Goal: Check status: Check status

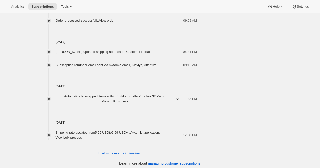
scroll to position [548, 0]
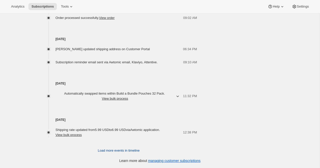
click at [132, 150] on span "Load more events in timeline" at bounding box center [119, 150] width 42 height 5
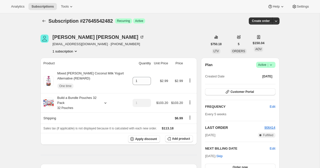
scroll to position [0, 0]
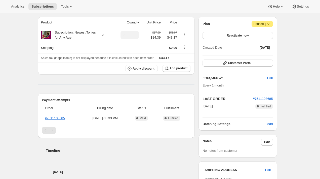
scroll to position [37, 0]
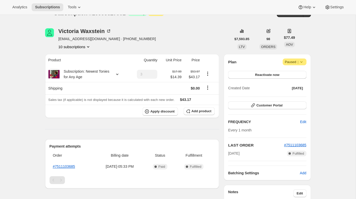
scroll to position [11, 0]
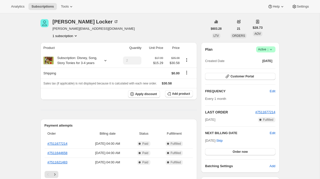
scroll to position [18, 0]
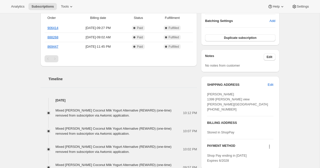
scroll to position [189, 0]
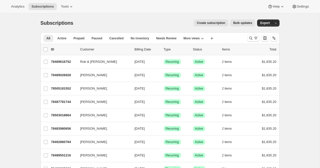
click at [241, 21] on span "Bulk updates" at bounding box center [242, 23] width 19 height 4
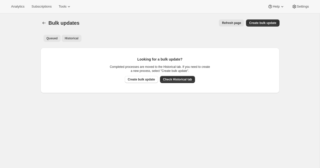
click at [76, 39] on span "Historical" at bounding box center [72, 38] width 14 height 4
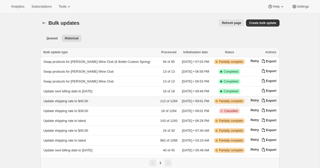
click at [65, 100] on span "Update shipping rate to $40.00" at bounding box center [66, 101] width 45 height 4
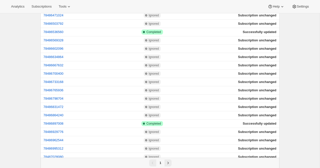
scroll to position [725, 0]
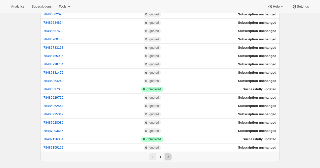
click at [169, 156] on icon "Next" at bounding box center [168, 156] width 5 height 5
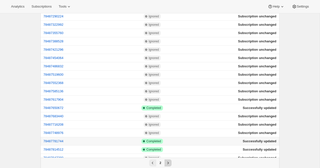
scroll to position [0, 0]
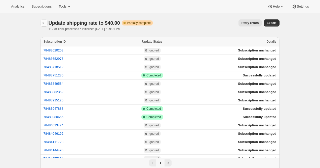
click at [41, 20] on button "button" at bounding box center [44, 22] width 7 height 7
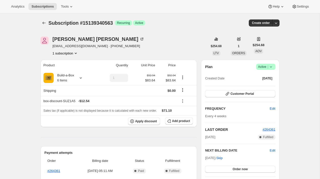
click at [136, 40] on div "Tiffany Larson tiffany_ann8@hotmail.com · +19282434147 1 subscription" at bounding box center [124, 45] width 167 height 19
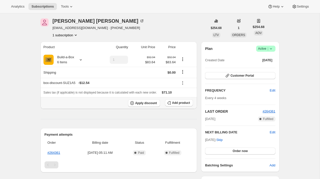
scroll to position [19, 0]
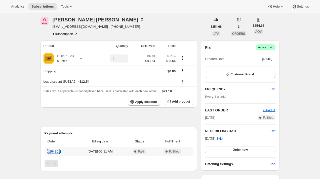
click at [55, 150] on link "#264361" at bounding box center [54, 151] width 13 height 4
